Goal: Find contact information: Find contact information

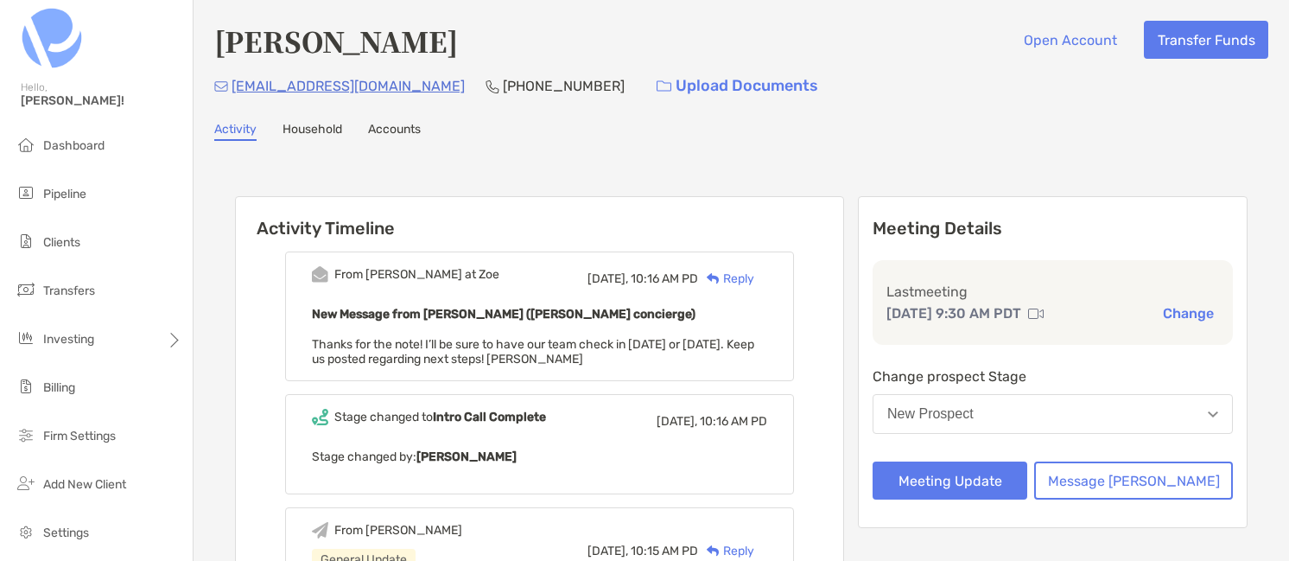
click at [378, 85] on div "[EMAIL_ADDRESS][DOMAIN_NAME] [PHONE_NUMBER] Upload Documents" at bounding box center [741, 85] width 1054 height 37
drag, startPoint x: 378, startPoint y: 85, endPoint x: 244, endPoint y: 85, distance: 134.8
click at [244, 85] on div "[EMAIL_ADDRESS][DOMAIN_NAME] [PHONE_NUMBER] Upload Documents" at bounding box center [741, 85] width 1054 height 37
copy p "[EMAIL_ADDRESS][DOMAIN_NAME]"
